Goal: Task Accomplishment & Management: Use online tool/utility

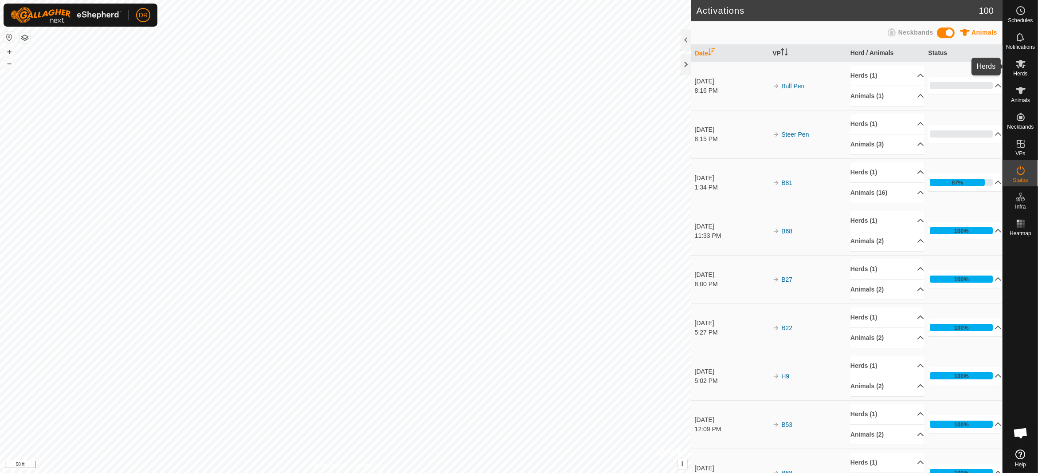
click at [1026, 66] on es-mob-svg-icon at bounding box center [1020, 64] width 16 height 14
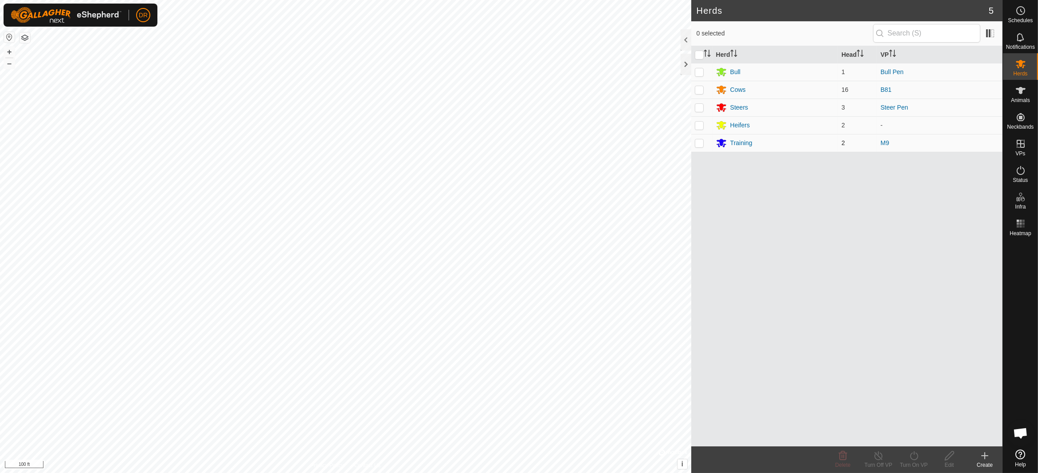
click at [702, 141] on p-checkbox at bounding box center [699, 142] width 9 height 7
checkbox input "true"
click at [752, 138] on div "Training" at bounding box center [775, 142] width 118 height 11
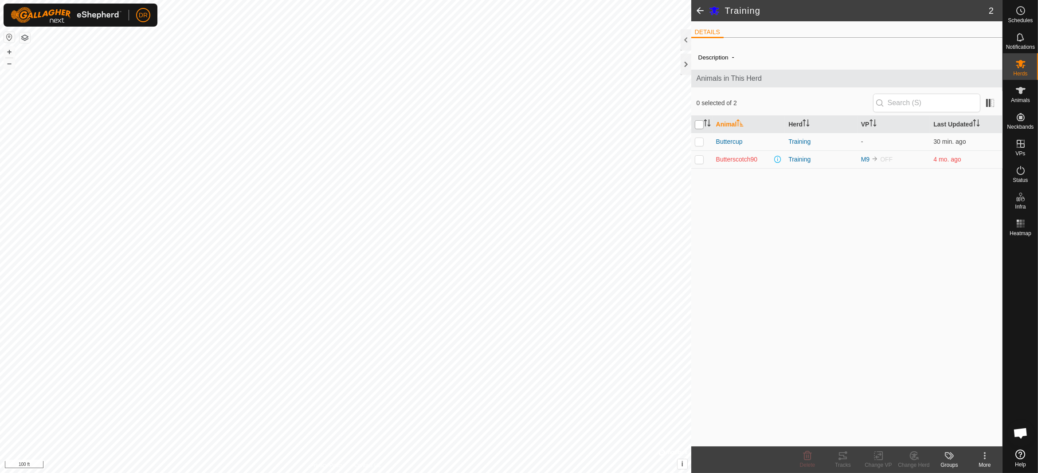
click at [698, 124] on input "checkbox" at bounding box center [699, 124] width 9 height 9
checkbox input "true"
click at [879, 456] on icon at bounding box center [878, 455] width 11 height 11
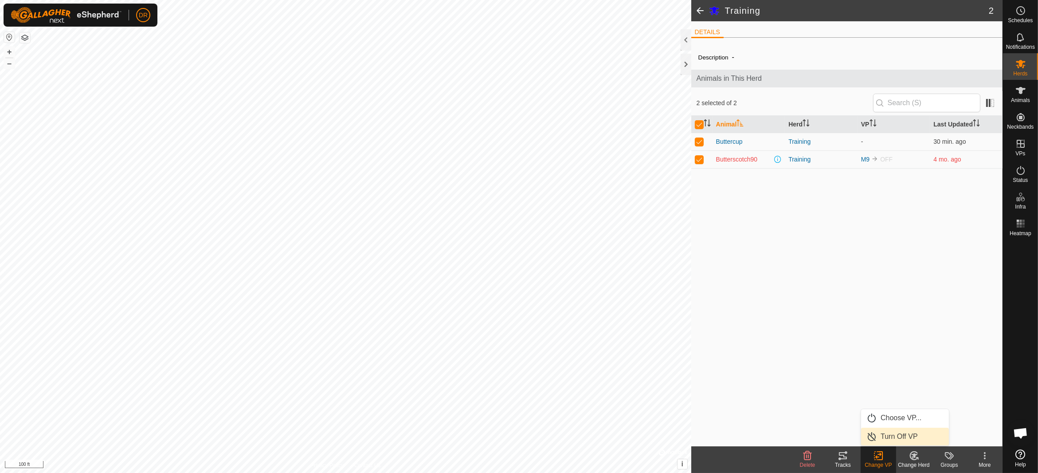
click at [902, 434] on link "Turn Off VP" at bounding box center [905, 436] width 88 height 18
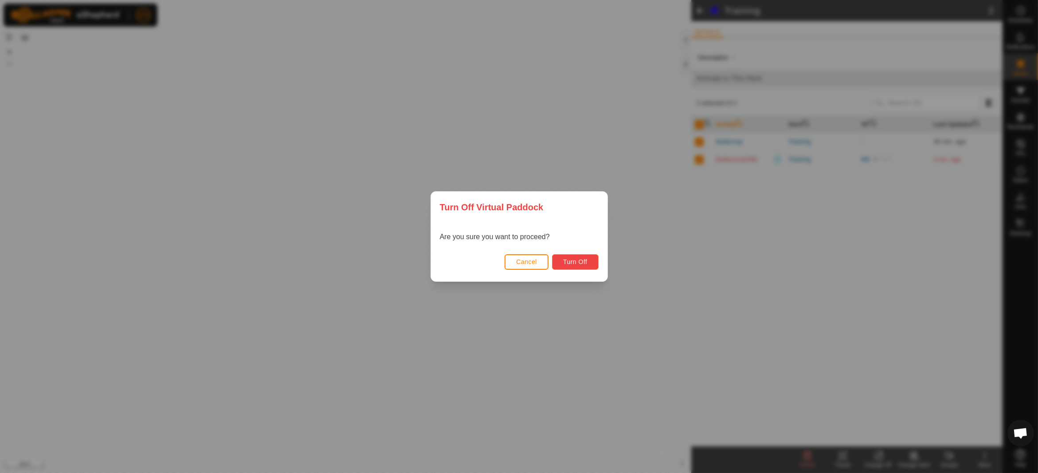
click at [580, 259] on span "Turn Off" at bounding box center [575, 261] width 24 height 7
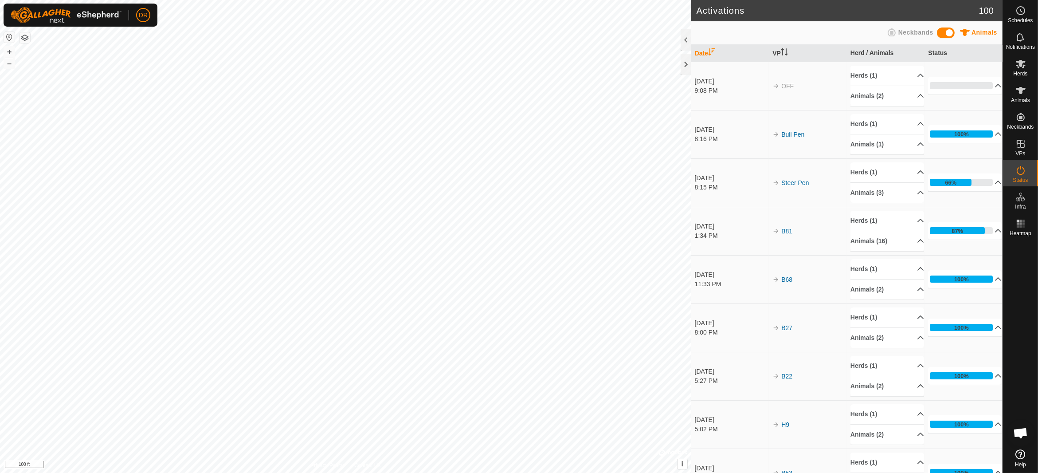
click at [709, 176] on div "Oct 6, 2025" at bounding box center [732, 177] width 74 height 9
click at [958, 180] on p-accordion-header "66%" at bounding box center [965, 182] width 74 height 18
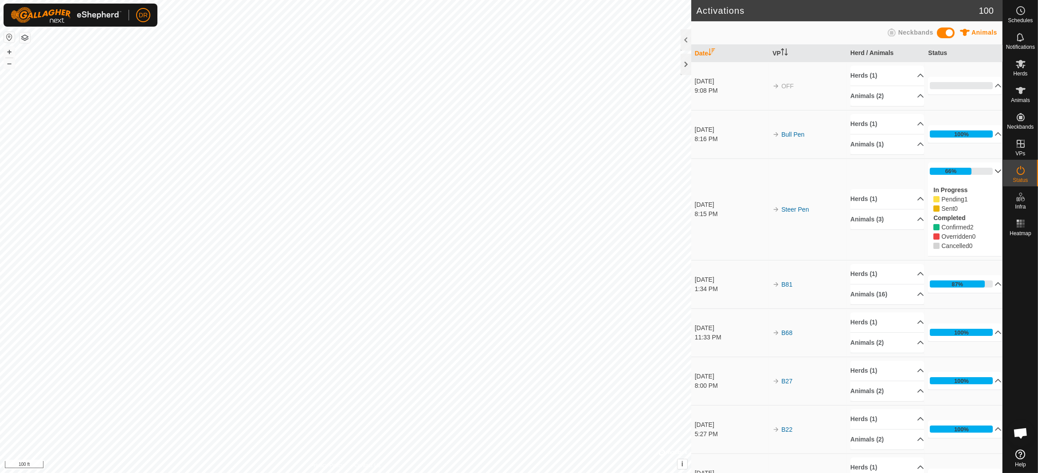
click at [957, 170] on p-accordion-header "66%" at bounding box center [965, 171] width 74 height 18
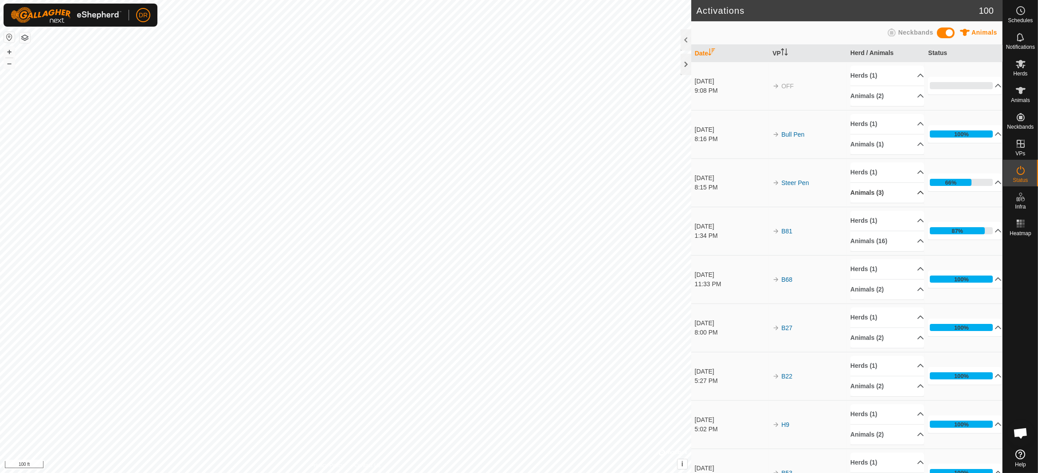
click at [907, 193] on p-accordion-header "Animals (3)" at bounding box center [887, 193] width 74 height 20
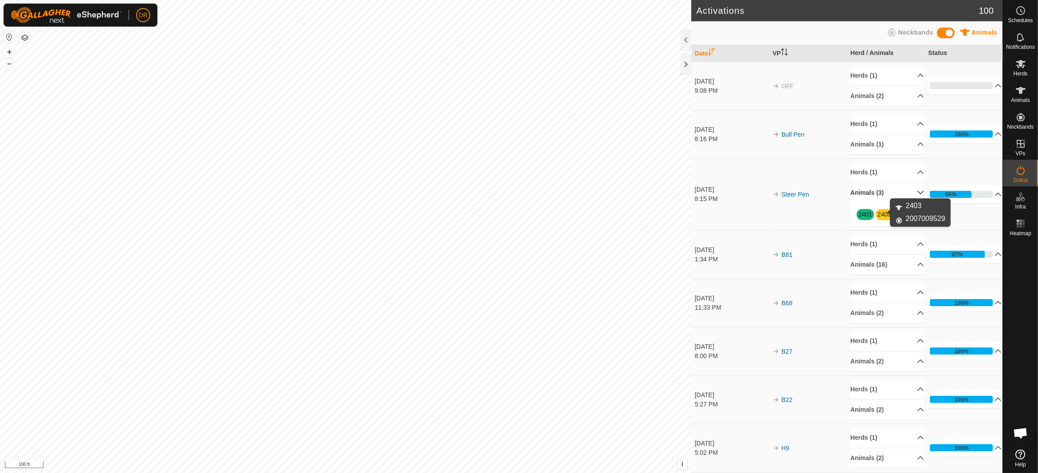
click at [878, 215] on link "2403" at bounding box center [884, 214] width 14 height 7
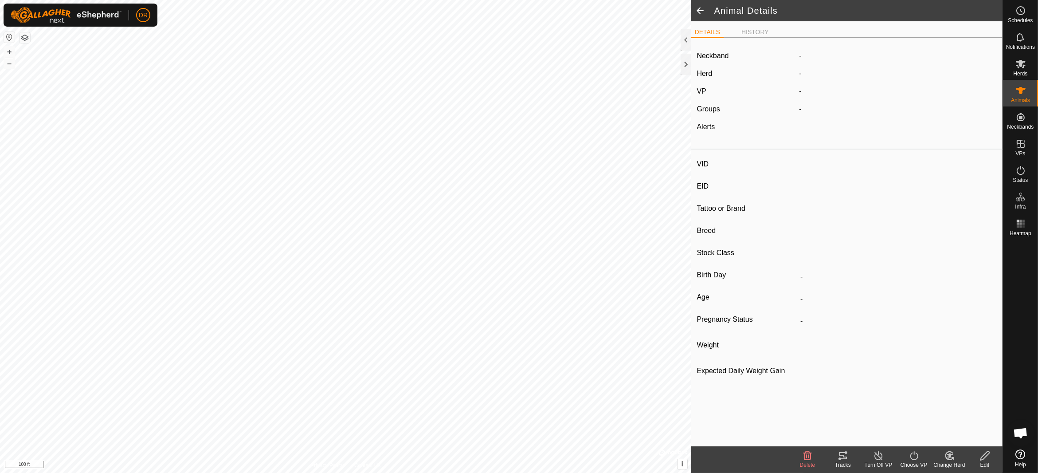
type input "2403"
type input "840003297858898"
type input "-"
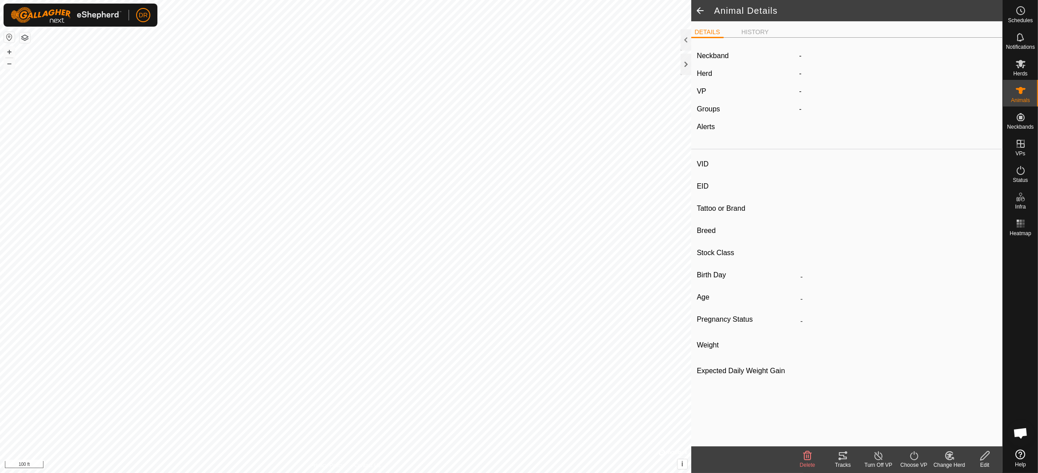
type input "0 kg"
type input "-"
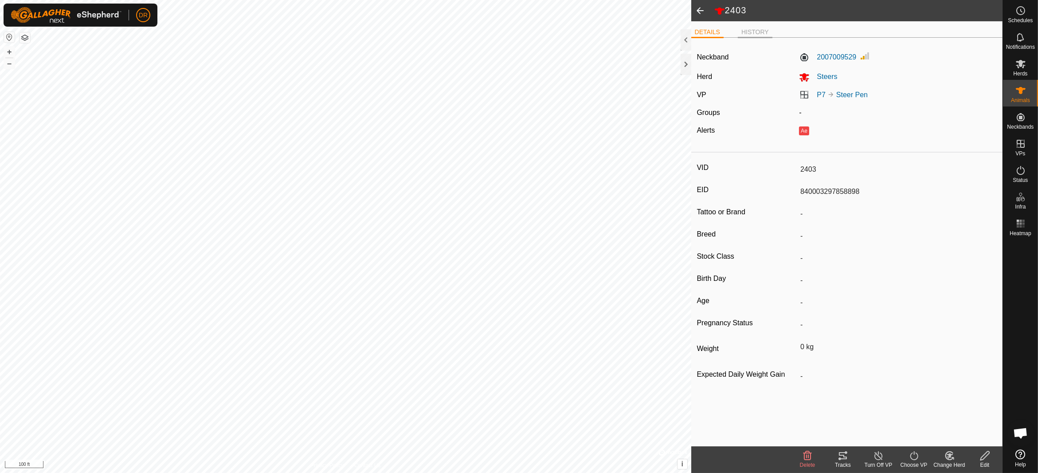
click at [751, 29] on li "HISTORY" at bounding box center [755, 32] width 35 height 11
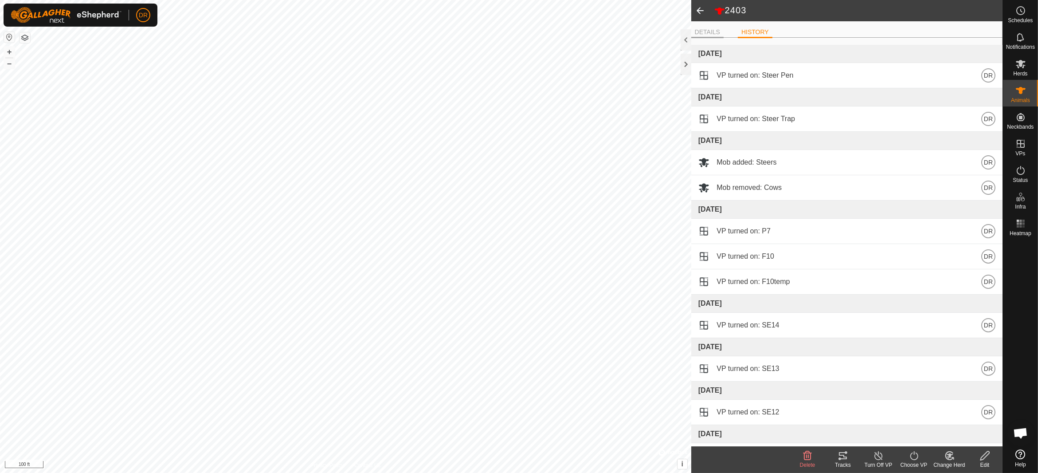
click at [708, 32] on li "DETAILS" at bounding box center [707, 32] width 32 height 11
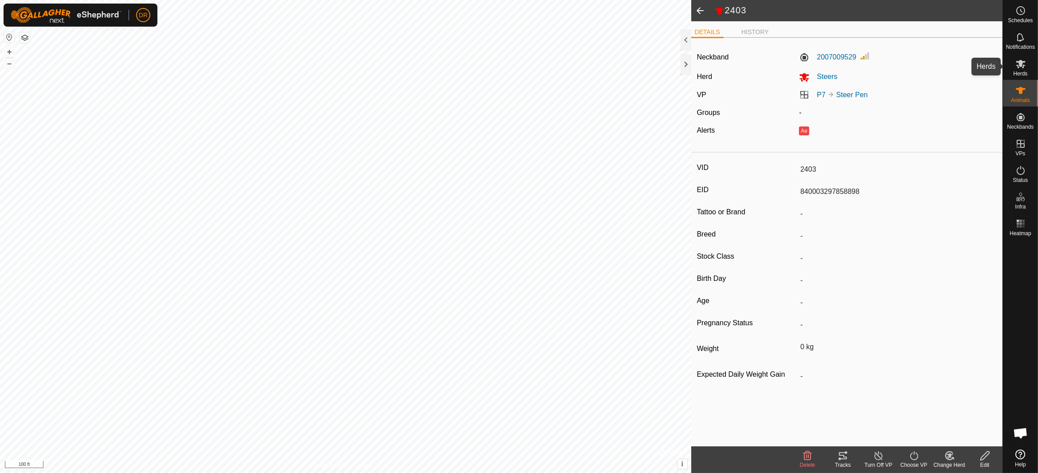
click at [1021, 71] on span "Herds" at bounding box center [1020, 73] width 14 height 5
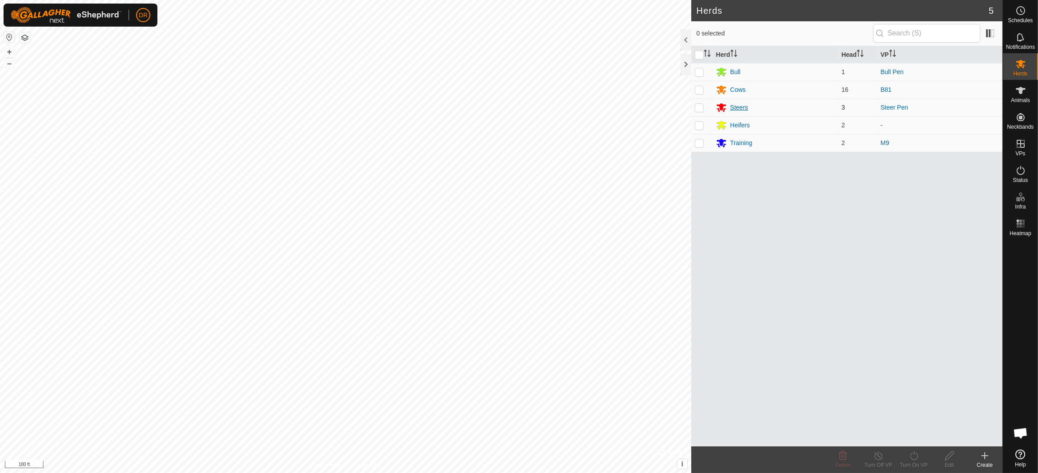
click at [746, 108] on div "Steers" at bounding box center [739, 107] width 18 height 9
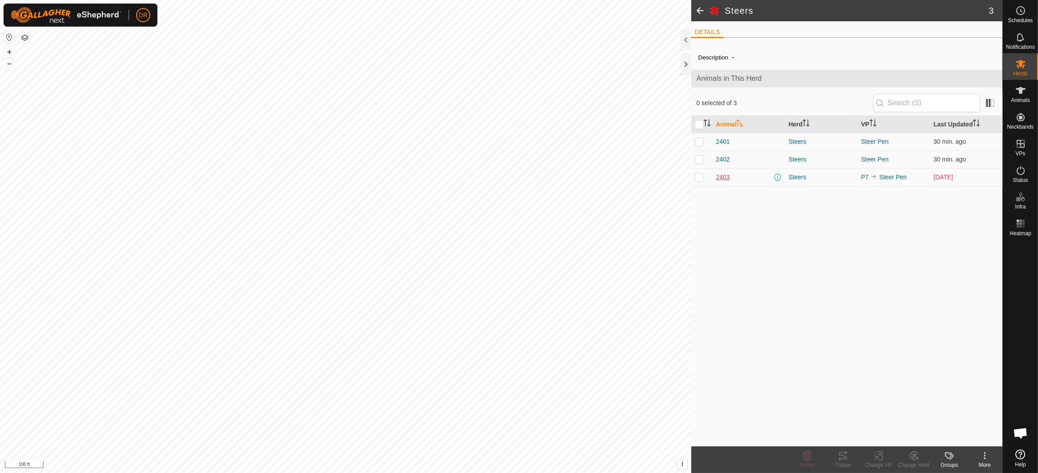
click at [724, 178] on span "2403" at bounding box center [723, 176] width 14 height 9
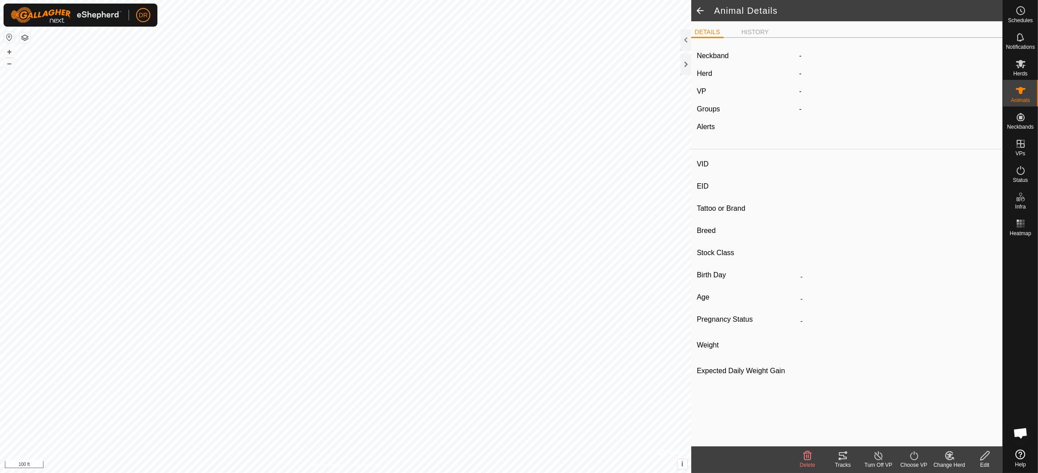
type input "2403"
type input "840003297858898"
type input "-"
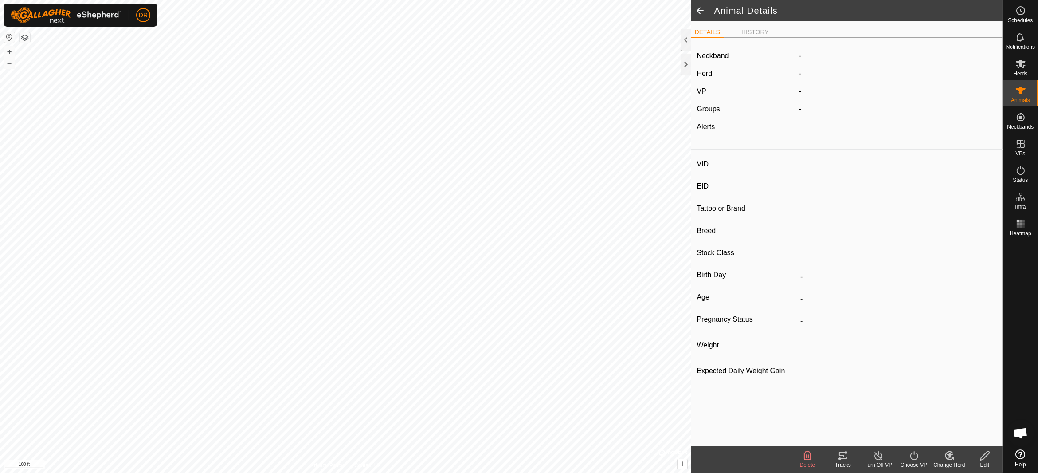
type input "0 kg"
type input "-"
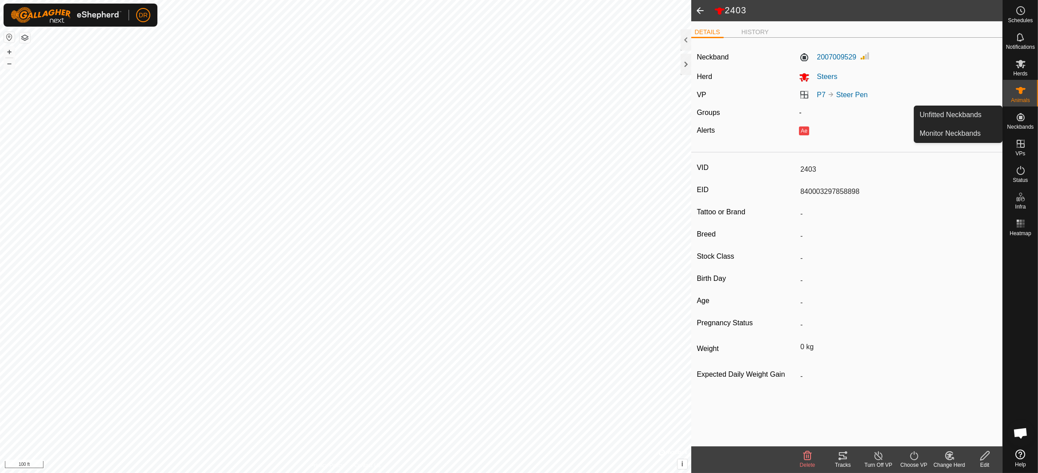
click at [841, 455] on icon at bounding box center [842, 455] width 11 height 11
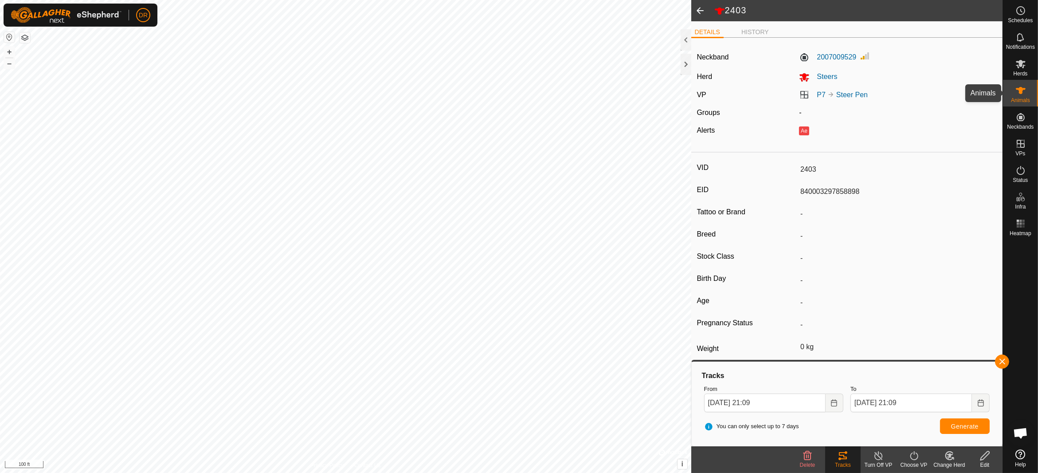
click at [1019, 94] on icon at bounding box center [1020, 90] width 10 height 7
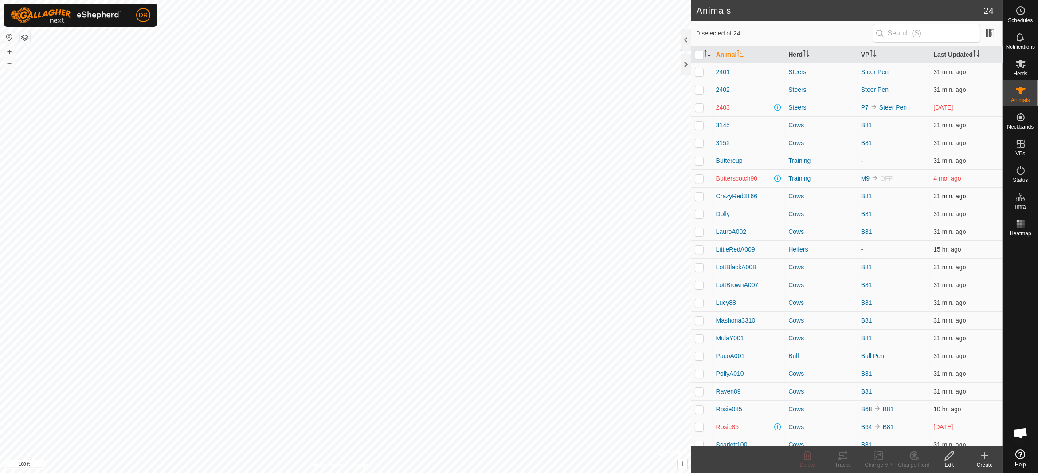
click at [696, 195] on p-checkbox at bounding box center [699, 195] width 9 height 7
click at [846, 460] on icon at bounding box center [842, 455] width 11 height 11
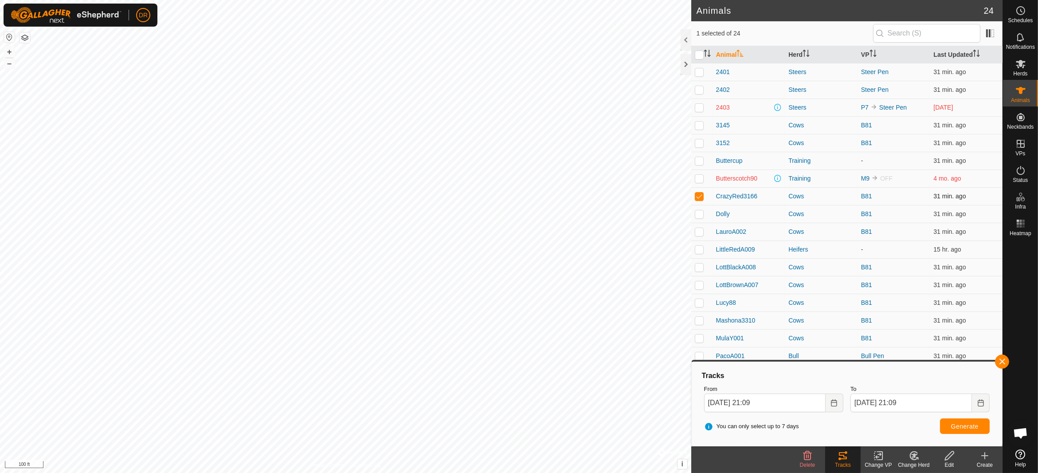
click at [700, 197] on p-checkbox at bounding box center [699, 195] width 9 height 7
checkbox input "false"
click at [699, 214] on p-checkbox at bounding box center [699, 213] width 9 height 7
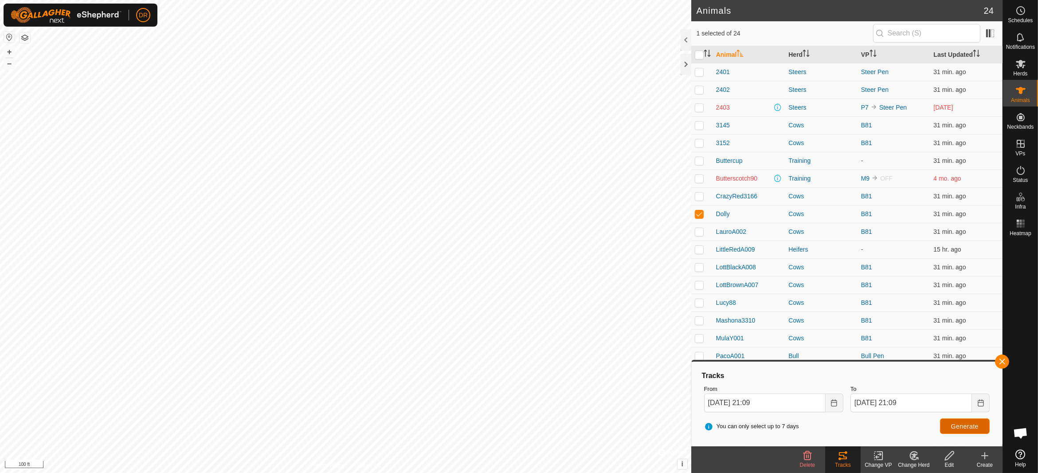
click at [965, 429] on button "Generate" at bounding box center [965, 426] width 50 height 16
click at [702, 212] on p-checkbox at bounding box center [699, 213] width 9 height 7
checkbox input "false"
click at [1022, 75] on span "Herds" at bounding box center [1020, 73] width 14 height 5
